Goal: Task Accomplishment & Management: Manage account settings

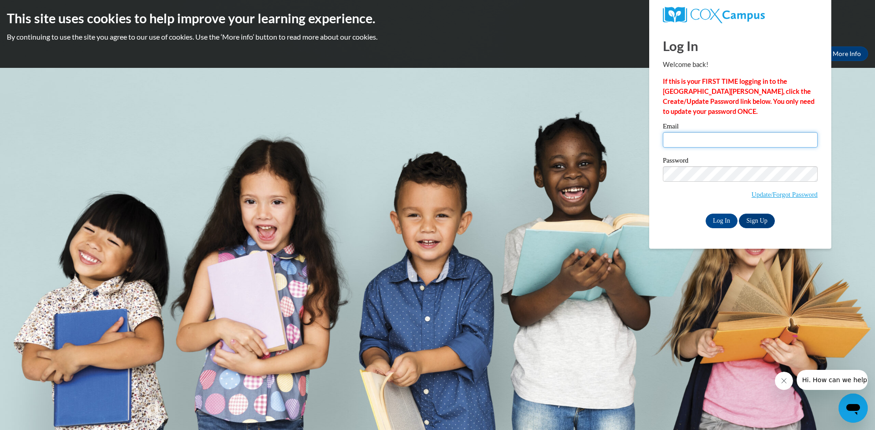
type input "Waters"
drag, startPoint x: 688, startPoint y: 142, endPoint x: 660, endPoint y: 153, distance: 30.7
click at [660, 151] on div "Please enter your email! Please enter your password! Email Waters Password Upda…" at bounding box center [740, 175] width 169 height 105
click at [659, 175] on div "Please enter your email! Please enter your password! Email Password Update/Forg…" at bounding box center [740, 175] width 169 height 105
click at [667, 136] on input "Email" at bounding box center [740, 139] width 155 height 15
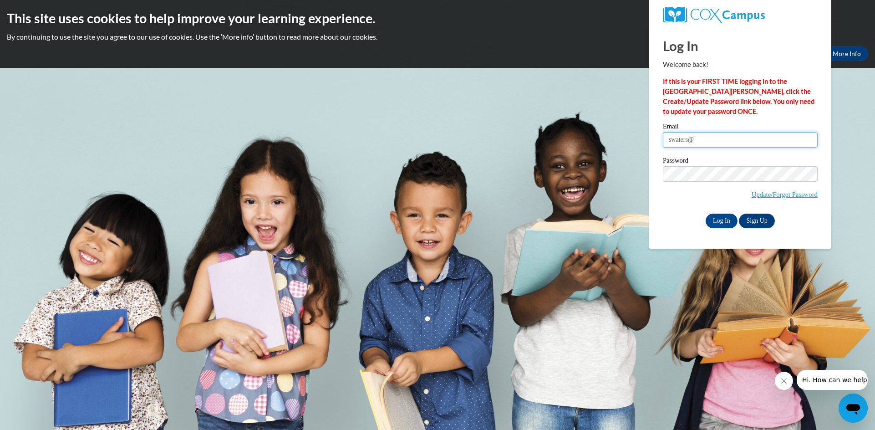
type input "swaters@tiger.brenau.edu"
click at [679, 277] on body "This site uses cookies to help improve your learning experience. By continuing …" at bounding box center [437, 215] width 875 height 430
click at [723, 221] on input "Log In" at bounding box center [722, 221] width 32 height 15
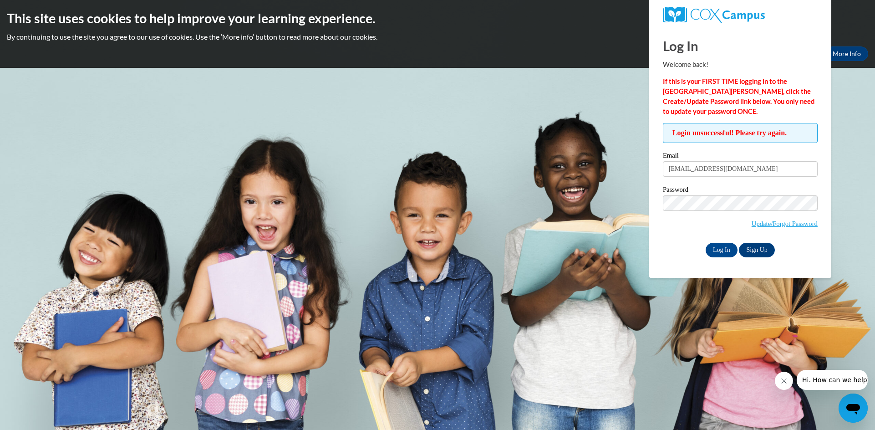
drag, startPoint x: 652, startPoint y: 29, endPoint x: 616, endPoint y: 56, distance: 45.0
click at [616, 56] on body "This site uses cookies to help improve your learning experience. By continuing …" at bounding box center [437, 215] width 875 height 430
click at [836, 51] on link "More Info" at bounding box center [847, 53] width 43 height 15
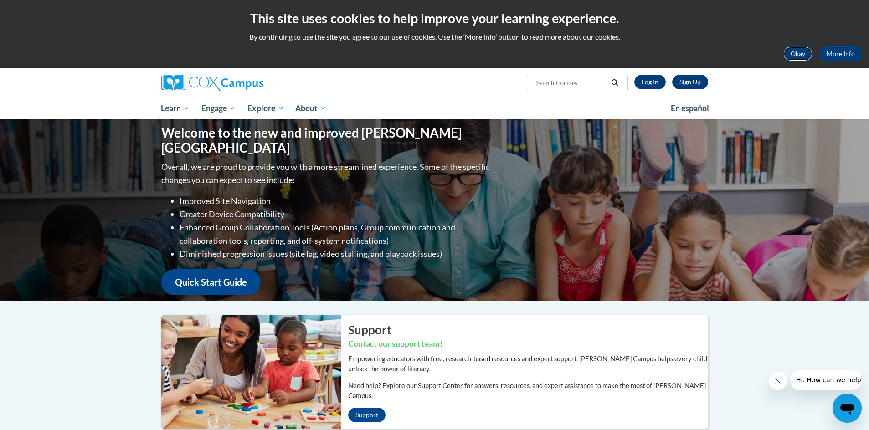
click at [799, 55] on button "Okay" at bounding box center [797, 53] width 29 height 15
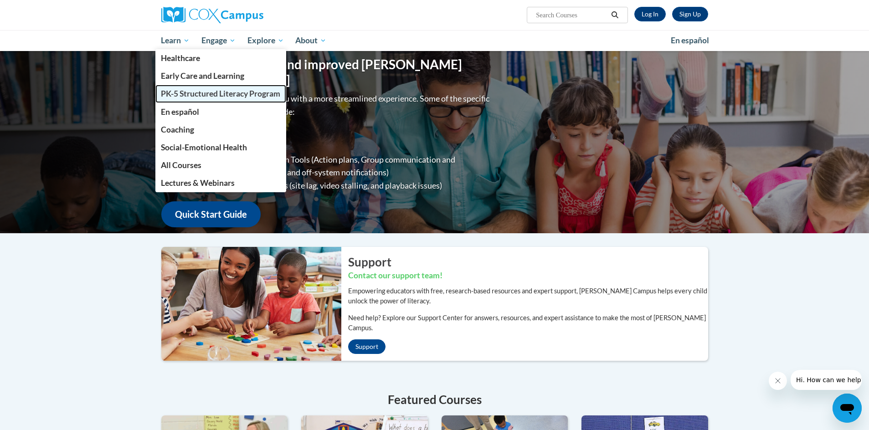
click at [204, 93] on span "PK-5 Structured Literacy Program" at bounding box center [220, 94] width 119 height 10
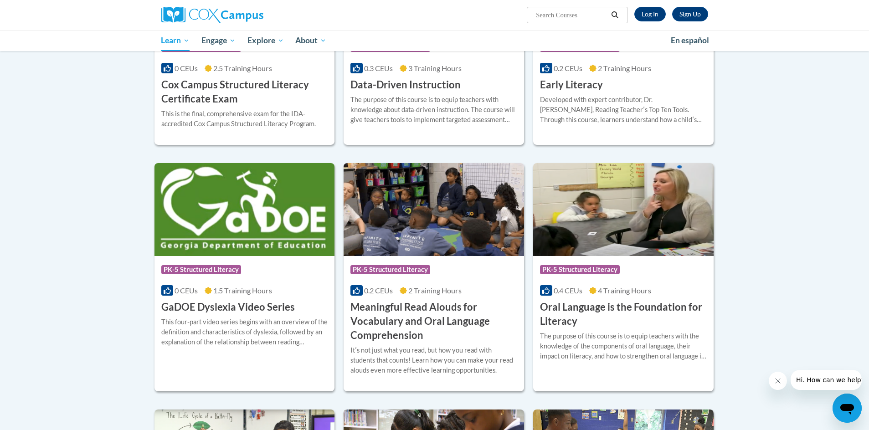
scroll to position [410, 0]
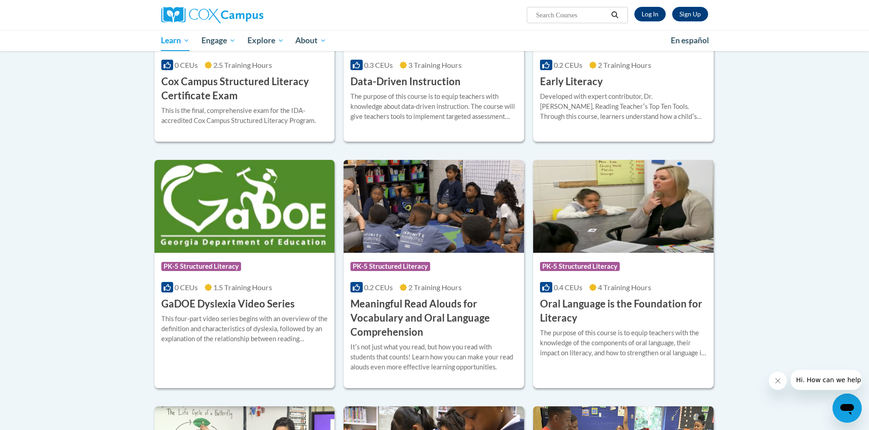
click at [633, 316] on h3 "Oral Language is the Foundation for Literacy" at bounding box center [623, 311] width 167 height 28
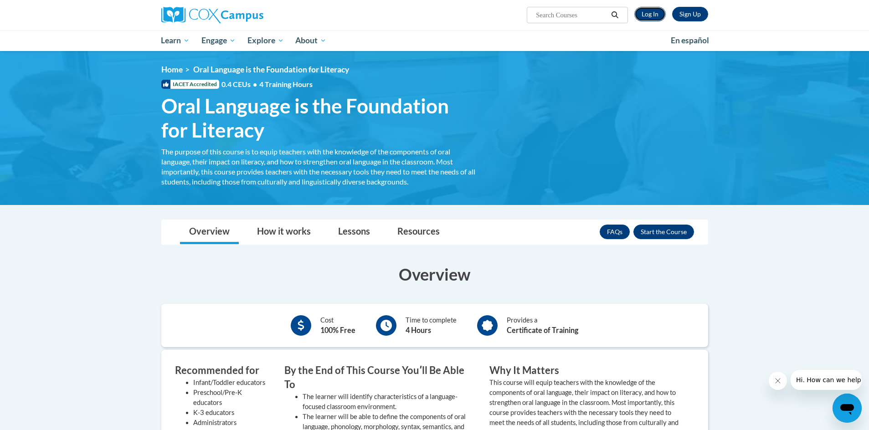
click at [651, 15] on link "Log In" at bounding box center [649, 14] width 31 height 15
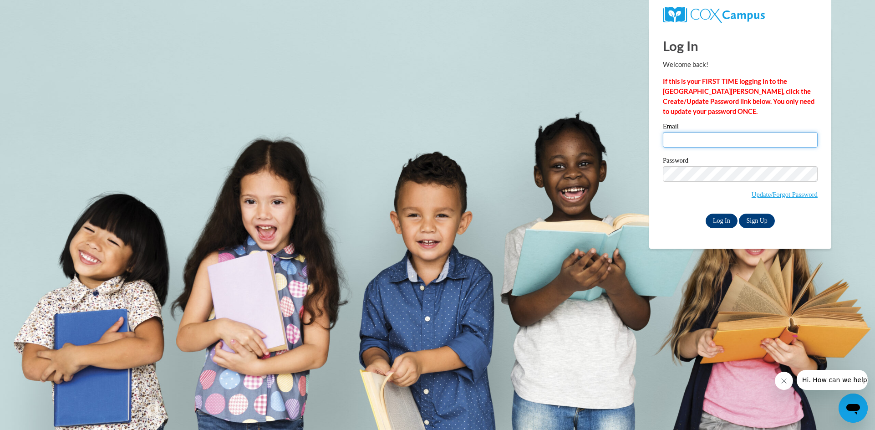
type input "Waters"
click at [710, 220] on input "Log In" at bounding box center [722, 221] width 32 height 15
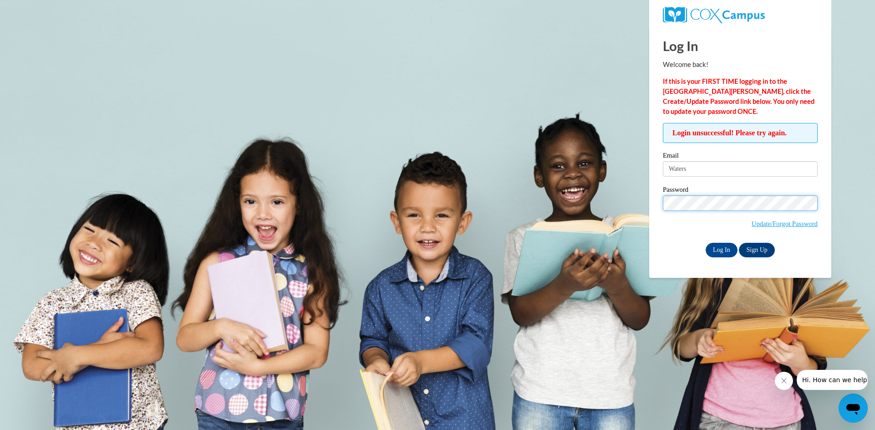
click at [661, 213] on div "Login unsuccessful! Please try again. Please enter your email! Please enter you…" at bounding box center [740, 190] width 169 height 134
click at [685, 169] on input "Waters" at bounding box center [740, 168] width 155 height 15
type input "[EMAIL_ADDRESS][DOMAIN_NAME]"
click at [722, 251] on input "Log In" at bounding box center [722, 250] width 32 height 15
